Goal: Check status: Check status

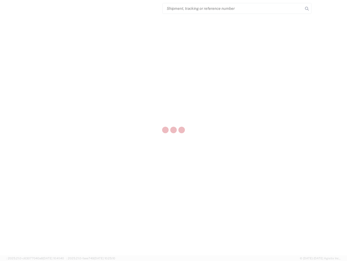
select select "US"
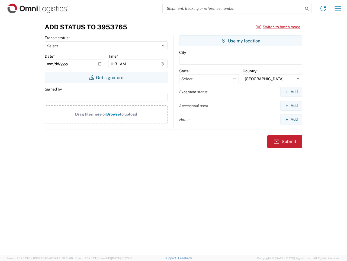
click at [233, 8] on input "search" at bounding box center [233, 8] width 141 height 10
click at [307, 9] on icon at bounding box center [307, 9] width 8 height 8
click at [324, 8] on icon at bounding box center [323, 8] width 9 height 9
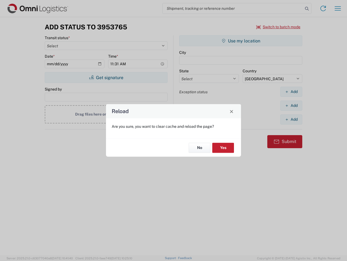
click at [338, 8] on div "Reload Are you sure, you want to clear cache and reload the page? No Yes" at bounding box center [173, 130] width 347 height 261
click at [279, 27] on div "Reload Are you sure, you want to clear cache and reload the page? No Yes" at bounding box center [173, 130] width 347 height 261
click at [106, 77] on div "Reload Are you sure, you want to clear cache and reload the page? No Yes" at bounding box center [173, 130] width 347 height 261
click at [241, 41] on div "Reload Are you sure, you want to clear cache and reload the page? No Yes" at bounding box center [173, 130] width 347 height 261
click at [292, 91] on div "Reload Are you sure, you want to clear cache and reload the page? No Yes" at bounding box center [173, 130] width 347 height 261
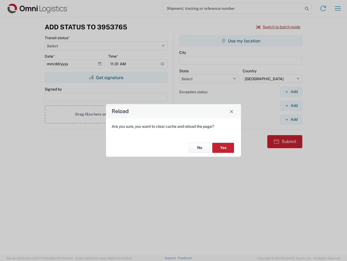
click at [292, 105] on div "Reload Are you sure, you want to clear cache and reload the page? No Yes" at bounding box center [173, 130] width 347 height 261
click at [292, 119] on div "Reload Are you sure, you want to clear cache and reload the page? No Yes" at bounding box center [173, 130] width 347 height 261
